Goal: Transaction & Acquisition: Purchase product/service

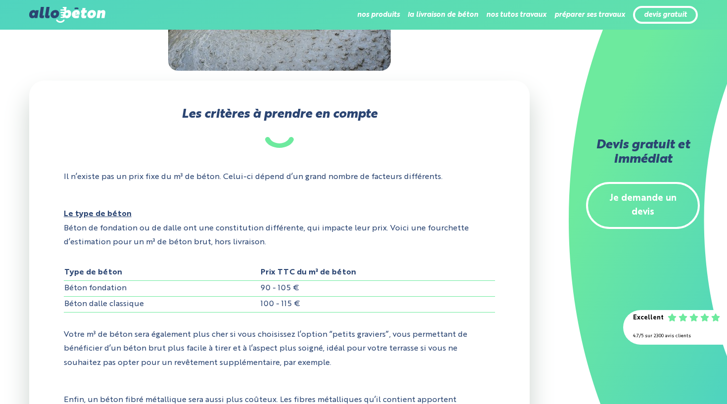
scroll to position [279, 0]
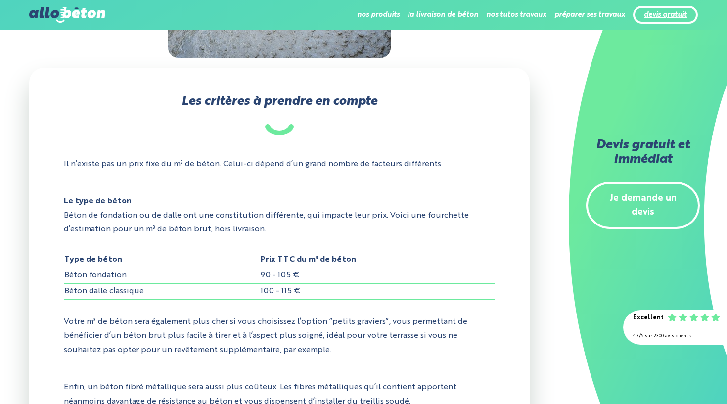
click at [661, 15] on link "devis gratuit" at bounding box center [665, 15] width 43 height 8
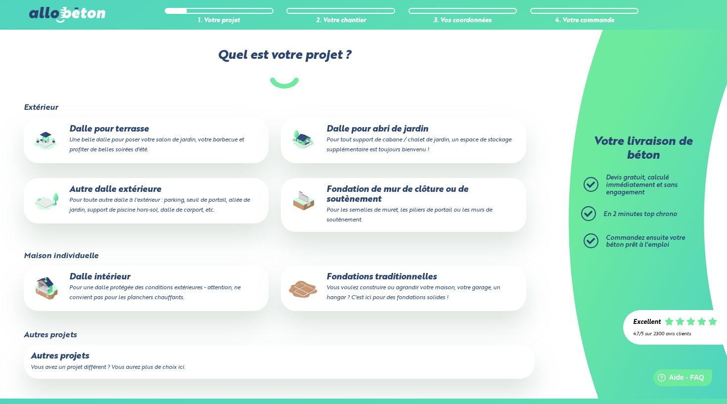
scroll to position [77, 0]
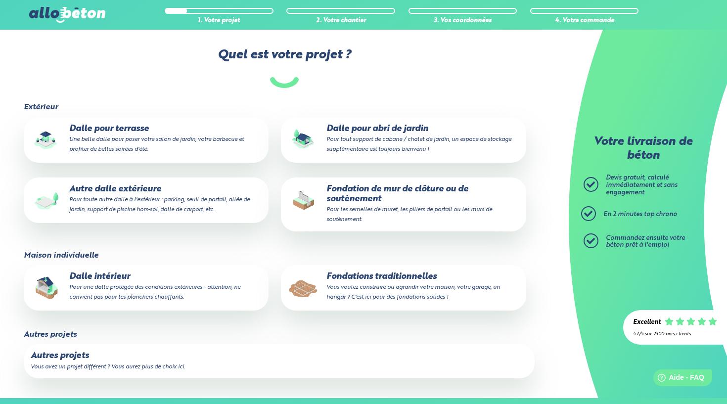
click at [240, 209] on p "Autre dalle extérieure Pour toute autre dalle à l'extérieur : parking, seuil de…" at bounding box center [146, 199] width 231 height 30
click at [0, 0] on input "Autre dalle extérieure Pour toute autre dalle à l'extérieur : parking, seuil de…" at bounding box center [0, 0] width 0 height 0
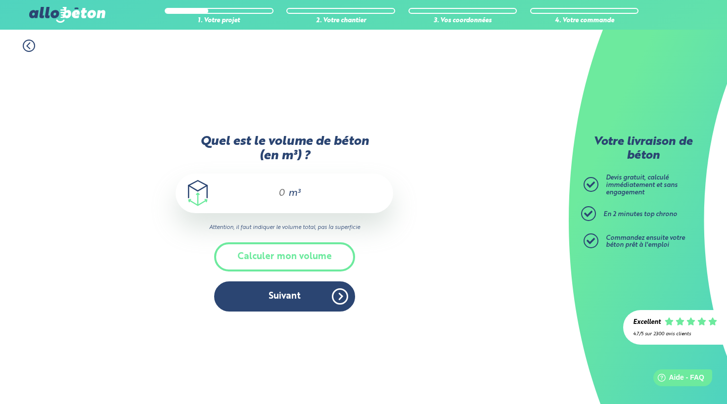
click at [283, 192] on input "Quel est le volume de béton (en m³) ?" at bounding box center [277, 193] width 17 height 12
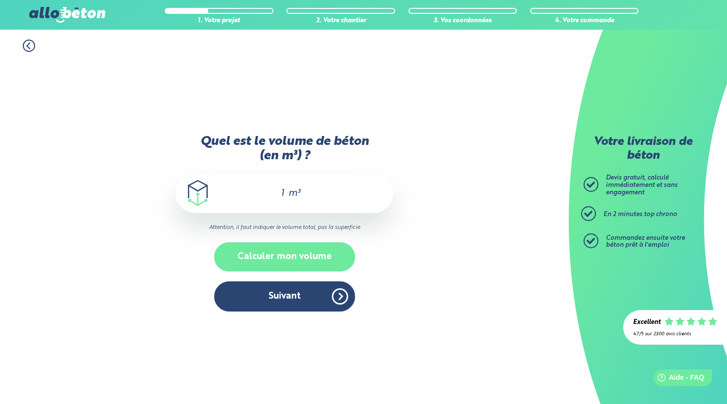
click at [315, 250] on button "Calculer mon volume" at bounding box center [284, 256] width 141 height 29
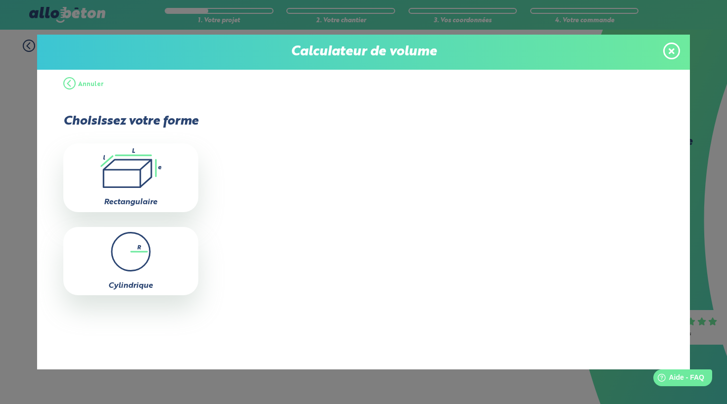
click at [177, 185] on icon ".icon-calc-rectanglea{fill:none;stroke-linecap:round;stroke-width:3px;stroke:#6…" at bounding box center [130, 168] width 125 height 40
type input "0"
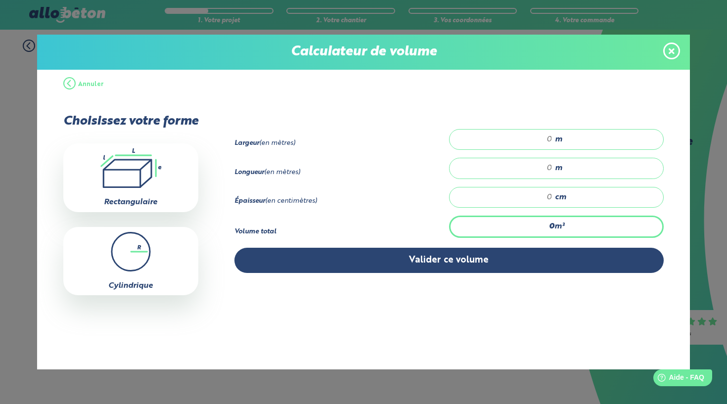
click at [532, 147] on div "m" at bounding box center [556, 139] width 215 height 21
type input "6"
click at [539, 168] on input "number" at bounding box center [505, 168] width 93 height 10
click at [552, 136] on input "6" at bounding box center [505, 139] width 93 height 10
type input "1.6"
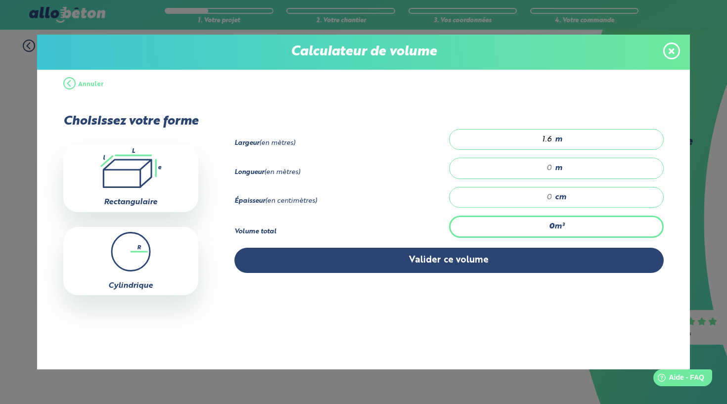
click at [551, 168] on input "number" at bounding box center [505, 168] width 93 height 10
type input "6"
click at [552, 199] on input "number" at bounding box center [505, 197] width 93 height 10
type input "0.096"
type input "1"
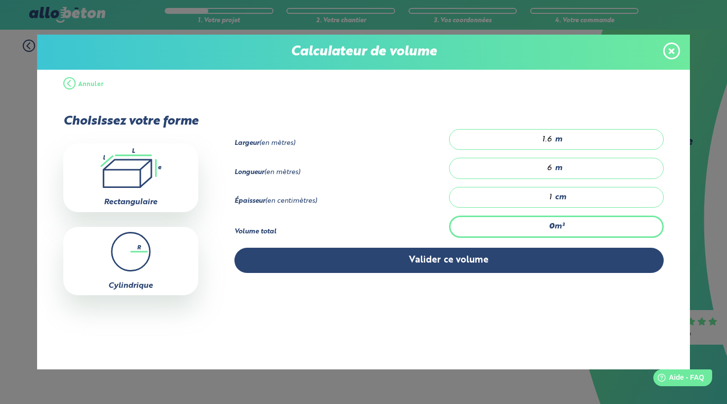
type input "0.96"
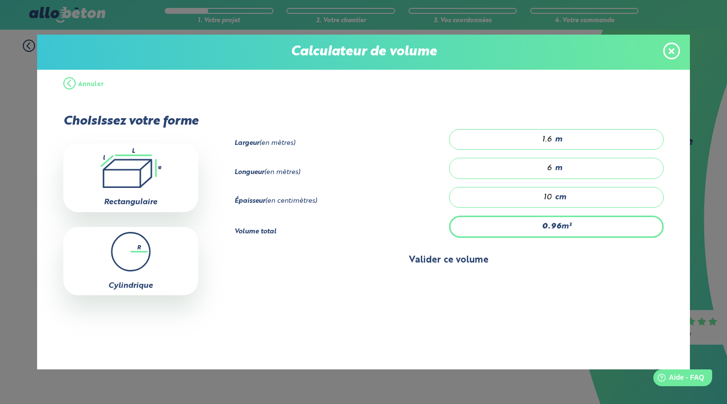
type input "10"
click at [490, 269] on button "Valider ce volume" at bounding box center [448, 260] width 429 height 25
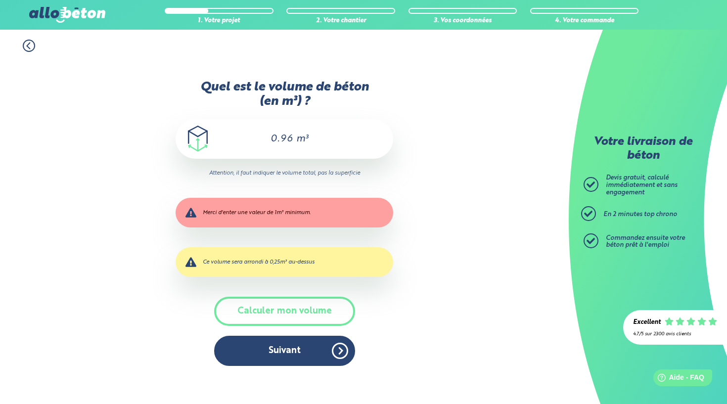
click at [293, 139] on input "0.96" at bounding box center [276, 139] width 33 height 12
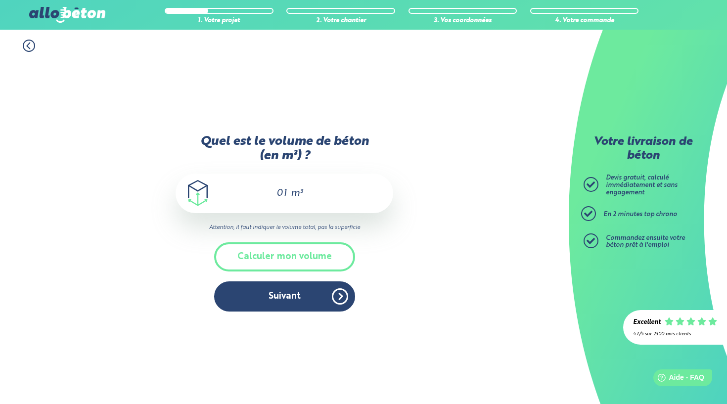
type input "0"
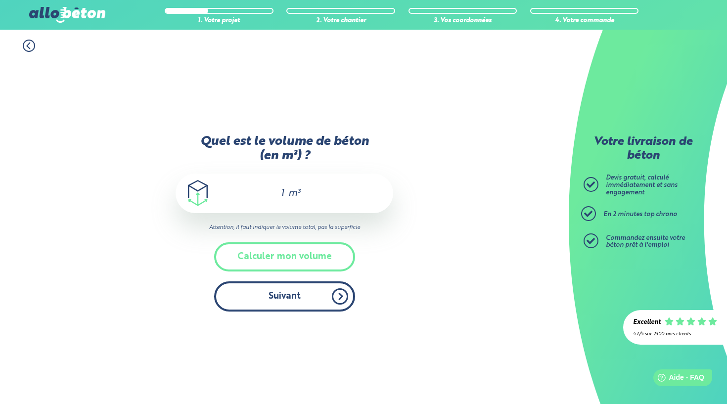
type input "1"
click at [292, 300] on button "Suivant" at bounding box center [284, 296] width 141 height 30
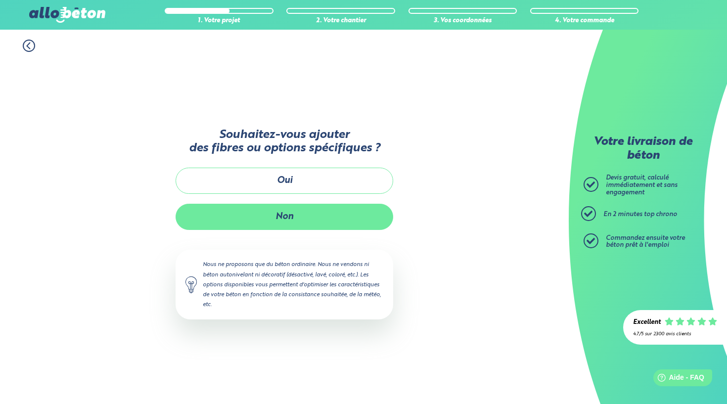
click at [318, 212] on button "Non" at bounding box center [283, 217] width 217 height 26
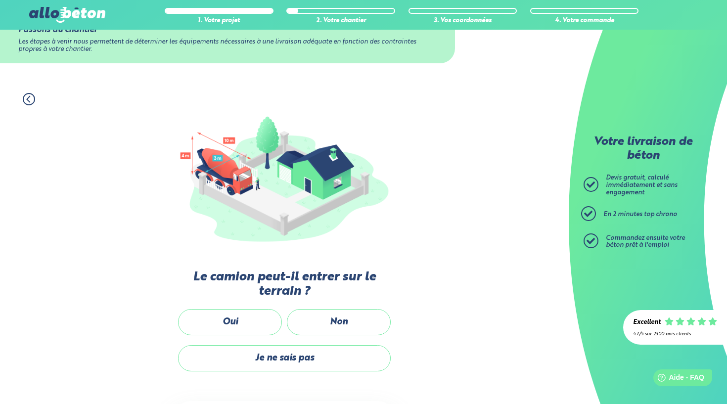
scroll to position [82, 0]
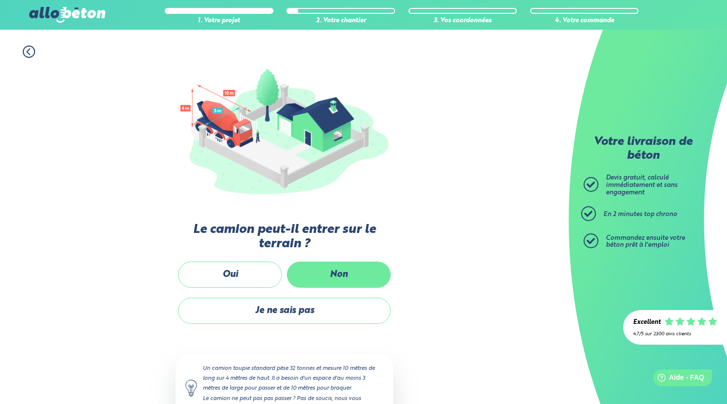
click at [332, 273] on label "Non" at bounding box center [339, 274] width 104 height 26
click at [0, 0] on input "Non" at bounding box center [0, 0] width 0 height 0
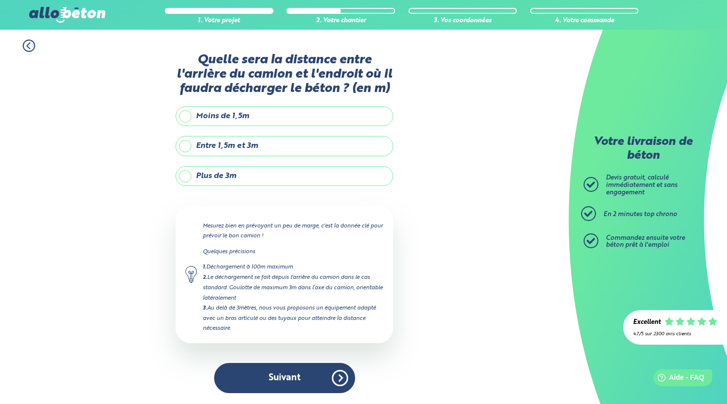
click at [228, 117] on label "Moins de 1,5m" at bounding box center [283, 116] width 217 height 20
click at [0, 0] on input "Moins de 1,5m" at bounding box center [0, 0] width 0 height 0
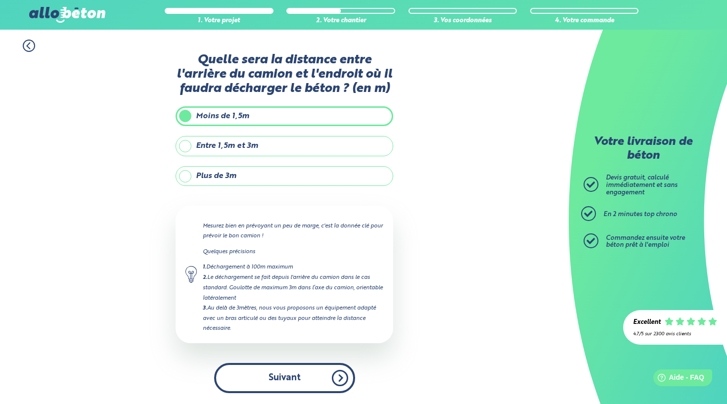
click at [307, 370] on button "Suivant" at bounding box center [284, 378] width 141 height 30
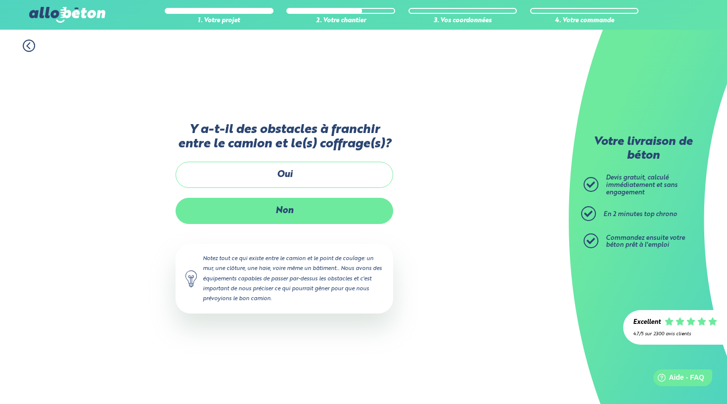
click at [295, 223] on label "Non" at bounding box center [283, 211] width 217 height 26
click at [0, 0] on input "Non" at bounding box center [0, 0] width 0 height 0
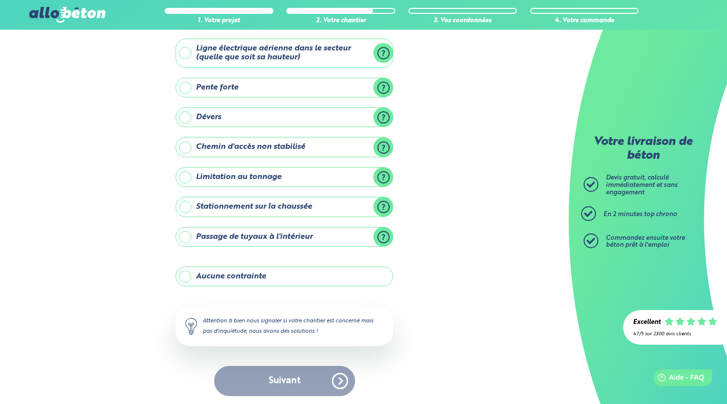
scroll to position [52, 0]
click at [296, 278] on label "Aucune contrainte" at bounding box center [283, 277] width 217 height 20
click at [0, 0] on input "Aucune contrainte" at bounding box center [0, 0] width 0 height 0
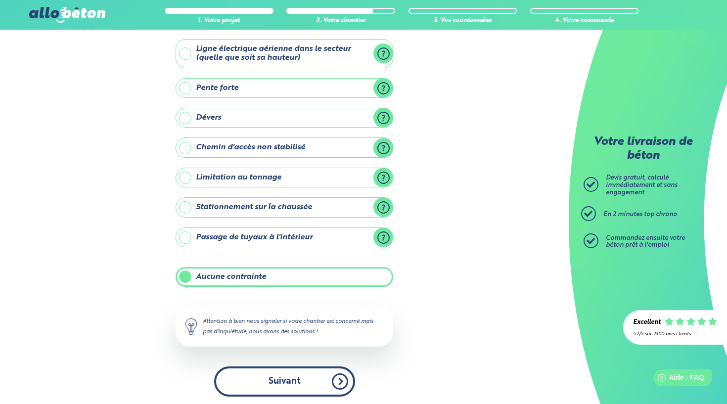
click at [292, 378] on button "Suivant" at bounding box center [284, 381] width 141 height 30
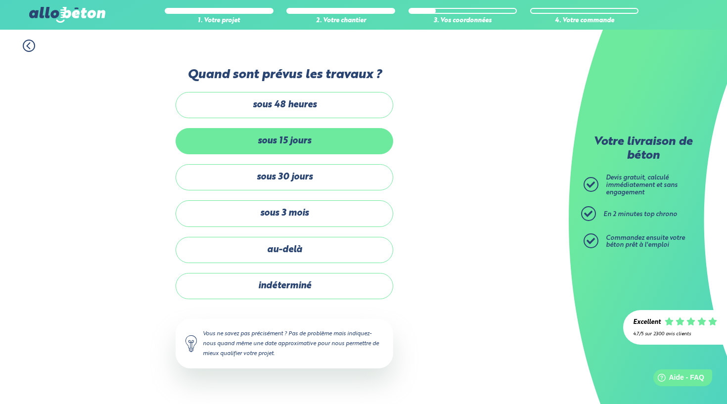
click at [329, 151] on label "sous 15 jours" at bounding box center [283, 141] width 217 height 26
click at [0, 0] on input "sous 15 jours" at bounding box center [0, 0] width 0 height 0
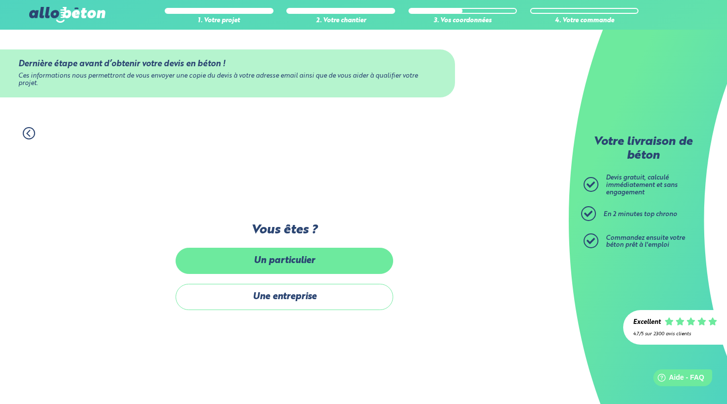
click at [319, 262] on label "Un particulier" at bounding box center [283, 261] width 217 height 26
click at [0, 0] on input "Un particulier" at bounding box center [0, 0] width 0 height 0
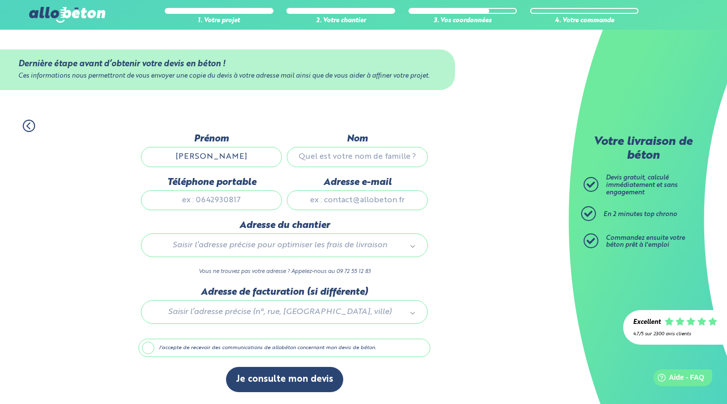
type input "augustin"
type input "emin"
type input "0610282763"
type input "augustin.emin@outlook.fr"
click at [229, 234] on div "Adresse du chantier Saisir l’adresse précise pour optimiser les frais de livrai…" at bounding box center [284, 253] width 292 height 66
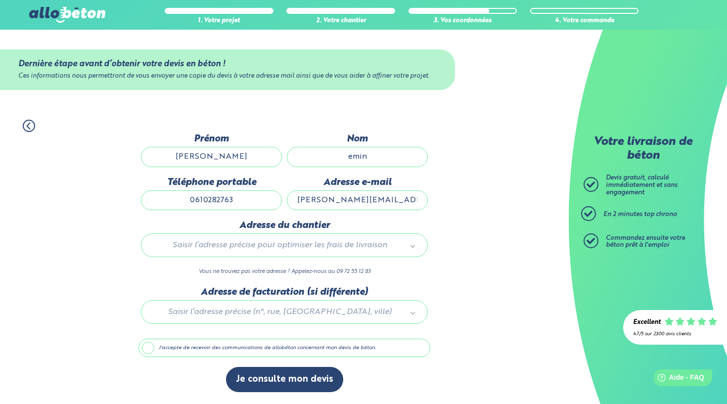
click at [229, 240] on div "Saisir l’adresse précise pour optimiser les frais de livraison" at bounding box center [284, 245] width 287 height 24
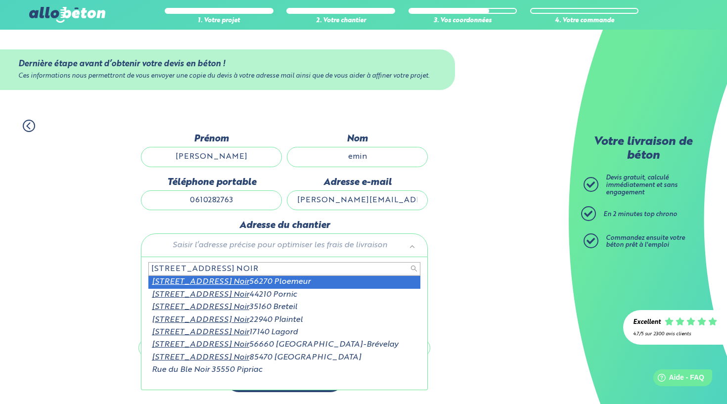
type input "7 RUE DU BLE NOIR"
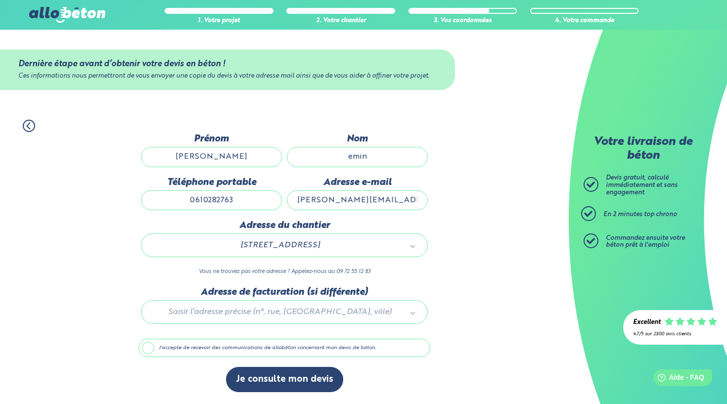
click at [283, 356] on label "J'accepte de recevoir des communications de allobéton concernant mon devis de b…" at bounding box center [284, 348] width 292 height 19
click at [0, 0] on input "J'accepte de recevoir des communications de allobéton concernant mon devis de b…" at bounding box center [0, 0] width 0 height 0
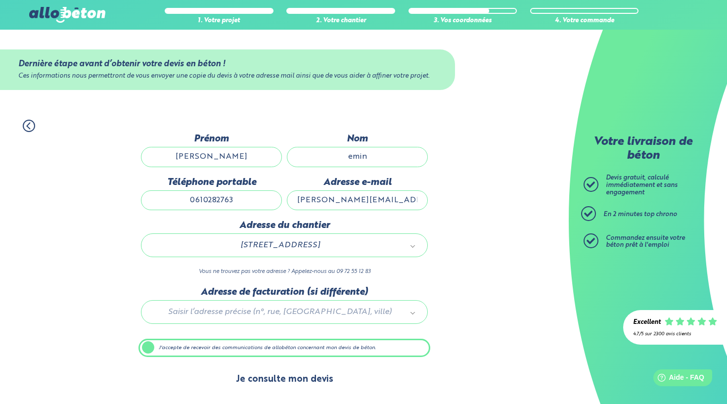
click at [283, 383] on button "Je consulte mon devis" at bounding box center [284, 379] width 117 height 25
